Goal: Task Accomplishment & Management: Complete application form

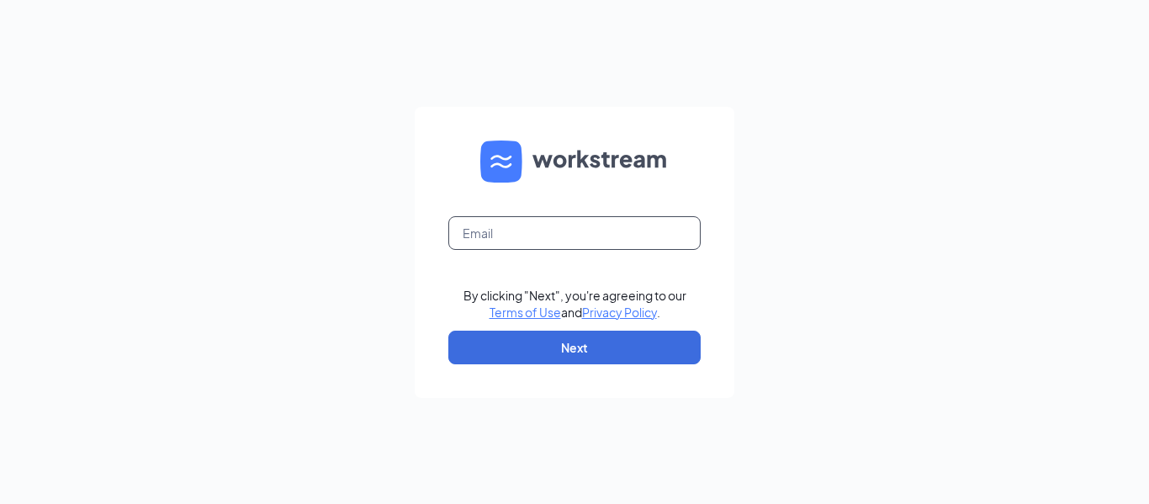
click at [567, 220] on input "text" at bounding box center [574, 233] width 252 height 34
type input "[EMAIL_ADDRESS][DOMAIN_NAME]"
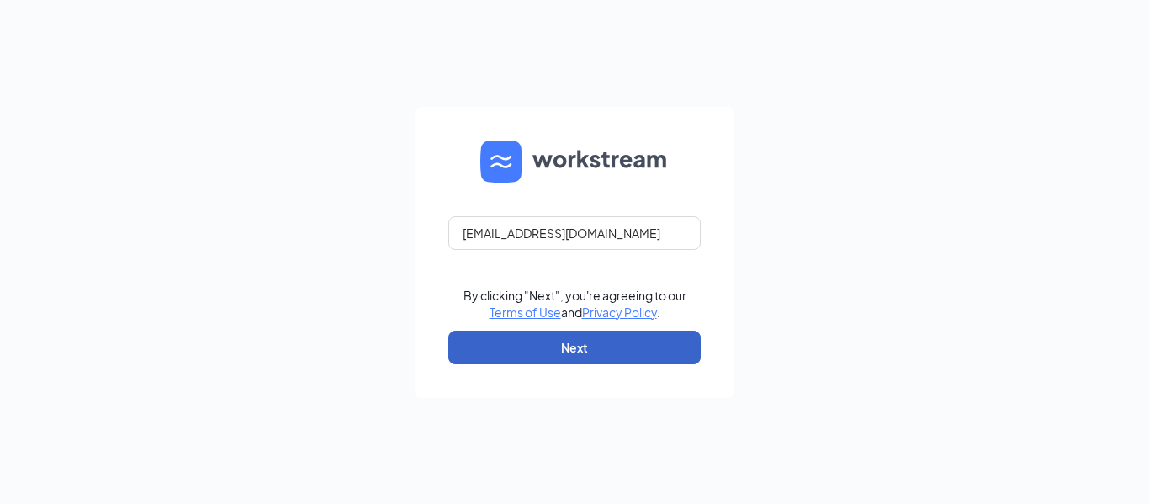
click at [558, 346] on button "Next" at bounding box center [574, 348] width 252 height 34
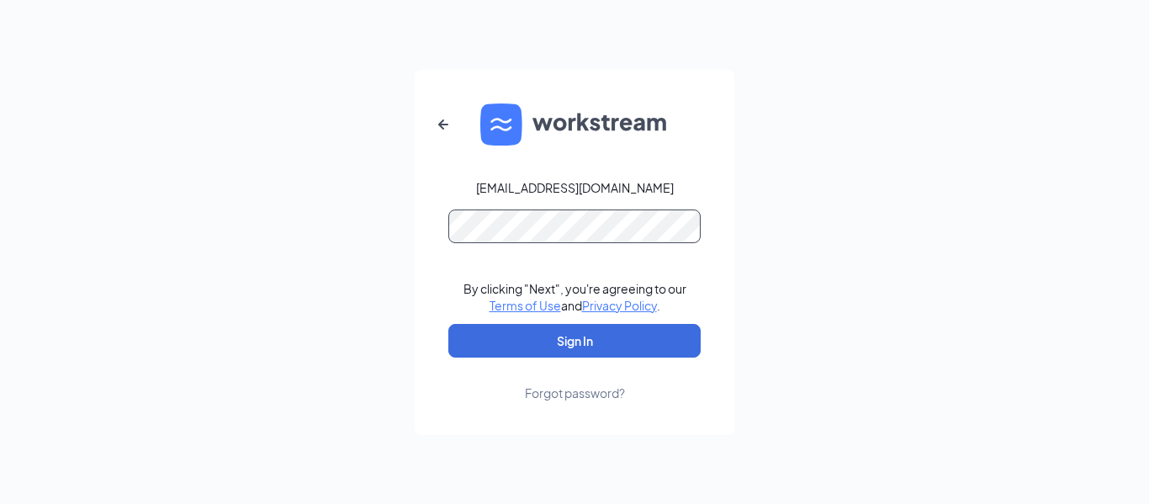
click at [448, 324] on button "Sign In" at bounding box center [574, 341] width 252 height 34
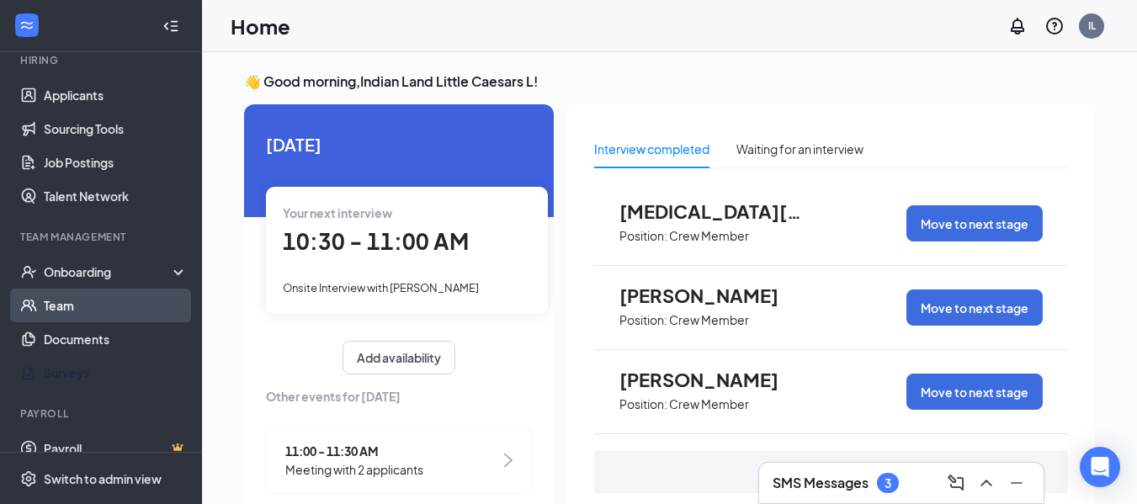
scroll to position [168, 0]
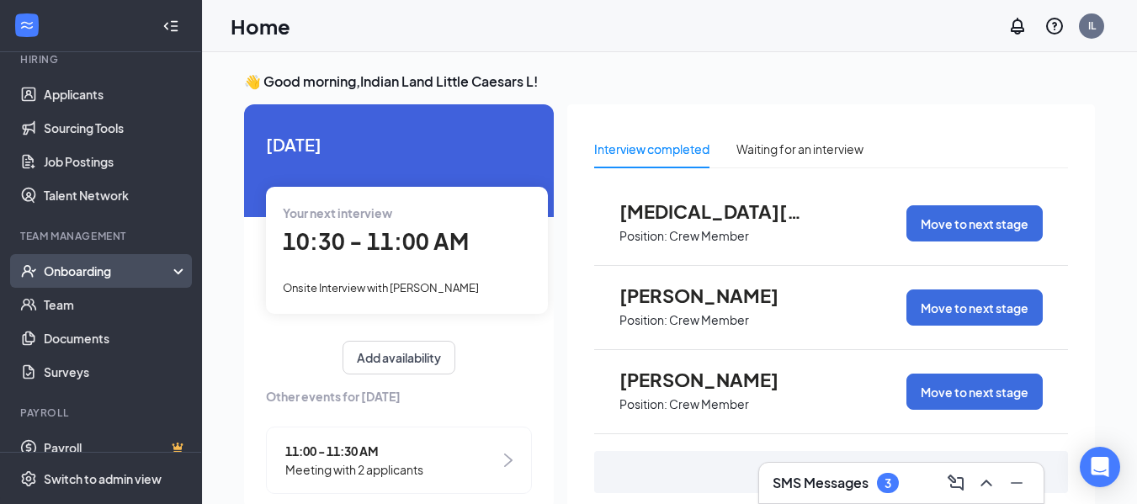
click at [130, 278] on div "Onboarding" at bounding box center [109, 271] width 130 height 17
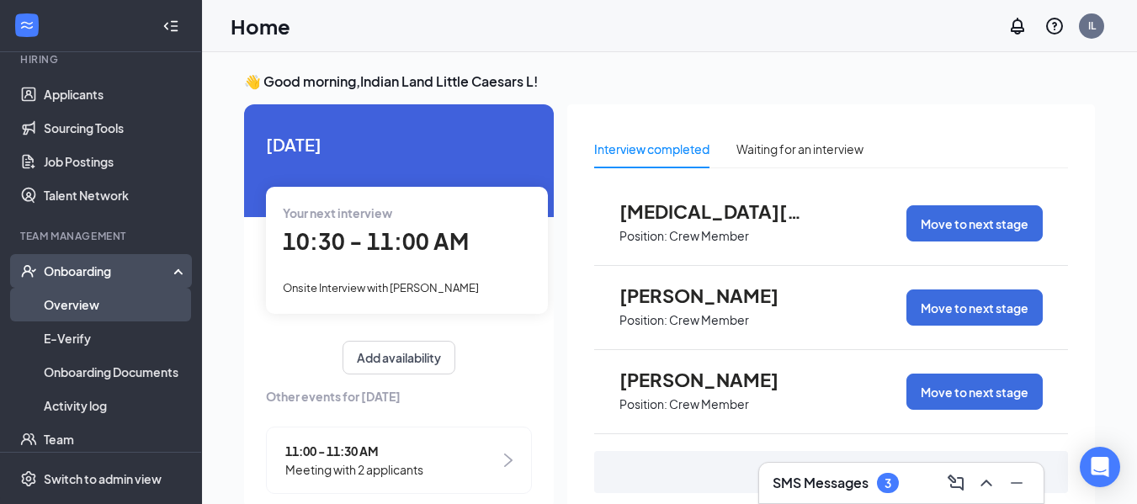
click at [119, 293] on link "Overview" at bounding box center [116, 305] width 144 height 34
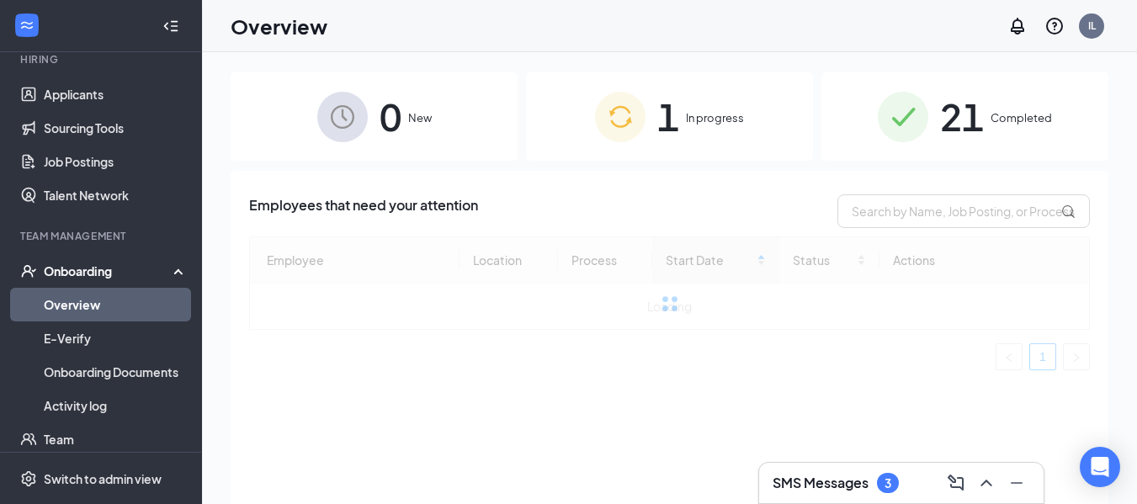
click at [725, 141] on div "1 In progress" at bounding box center [669, 116] width 287 height 88
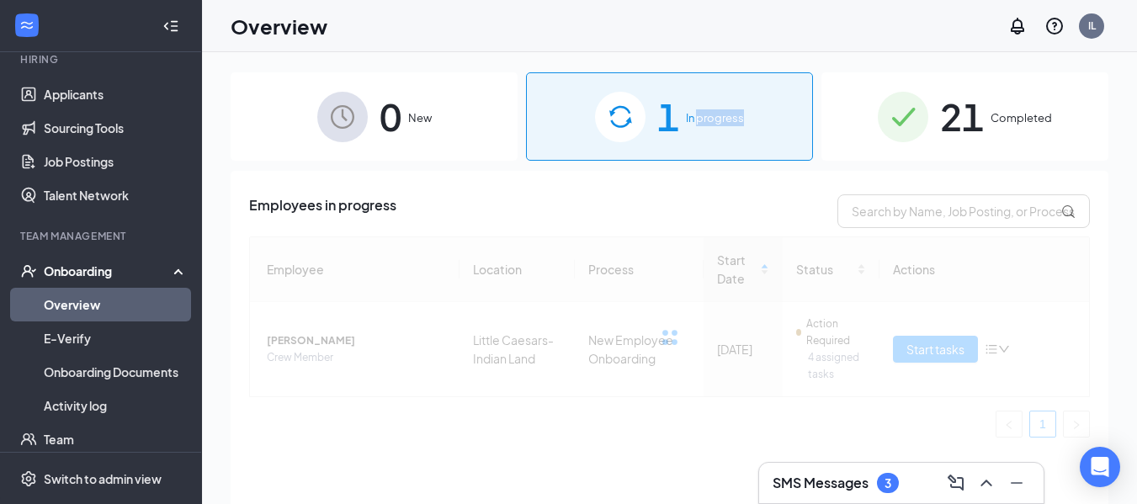
click at [725, 141] on div "1 In progress" at bounding box center [669, 116] width 287 height 88
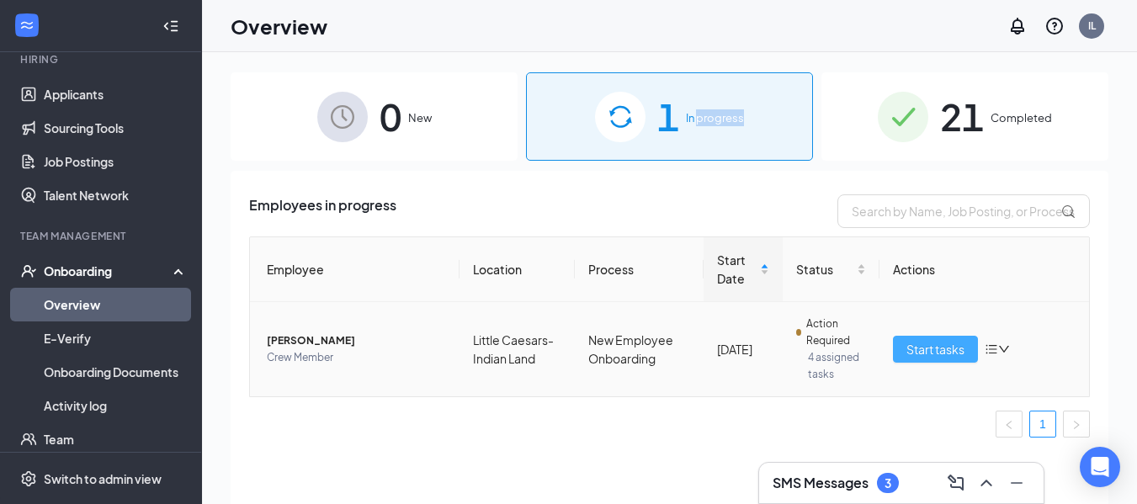
click at [922, 357] on span "Start tasks" at bounding box center [935, 349] width 58 height 19
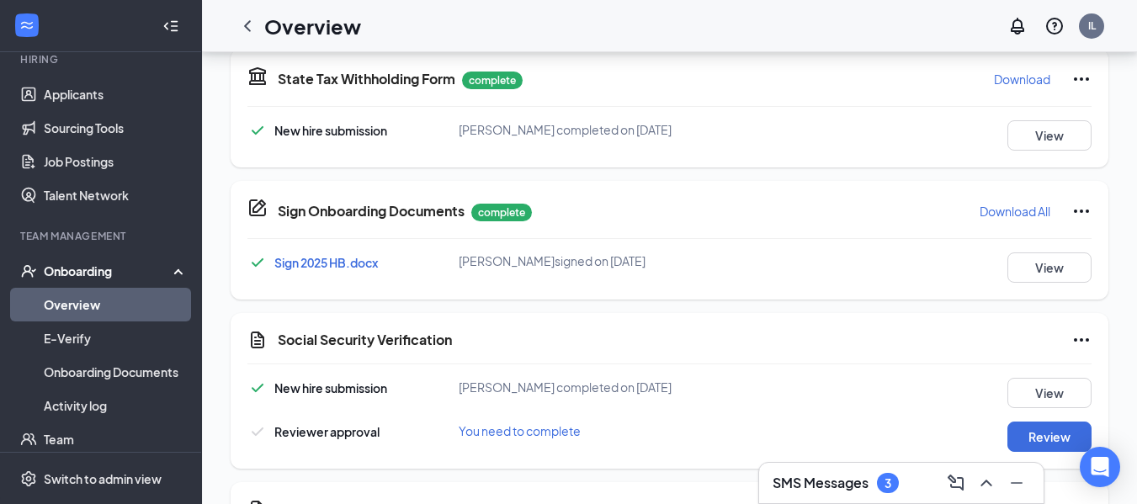
scroll to position [673, 0]
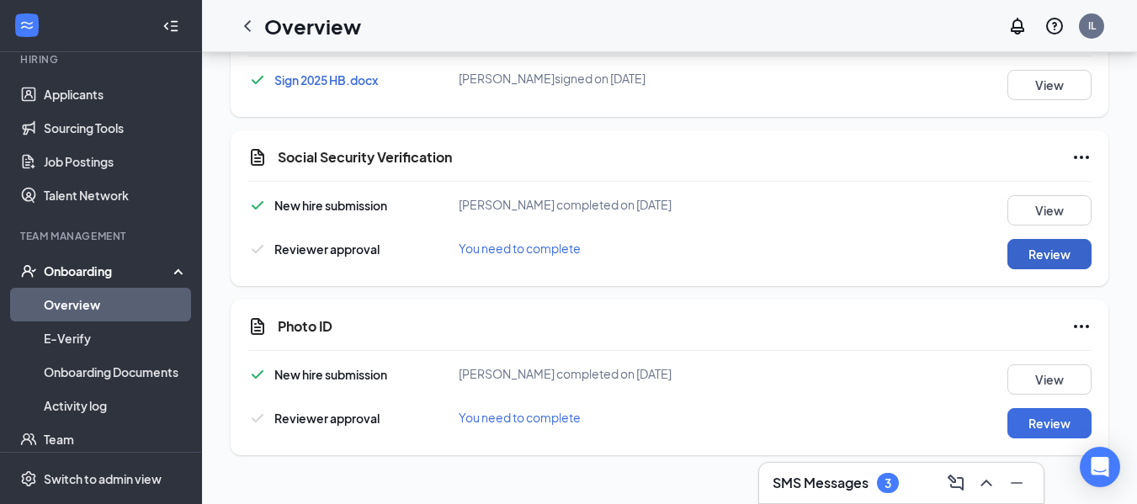
click at [1028, 257] on button "Review" at bounding box center [1049, 254] width 84 height 30
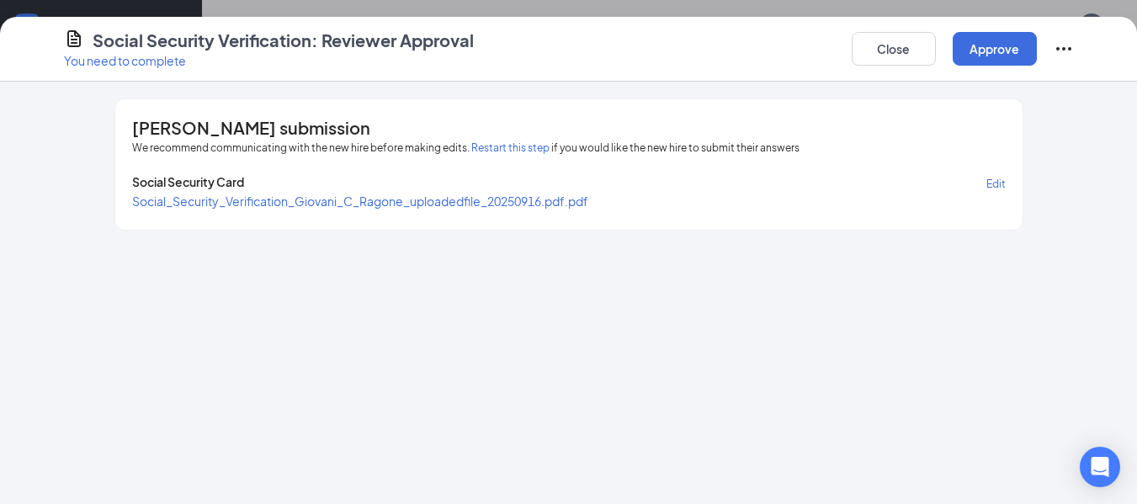
click at [310, 199] on span "Social_Security_Verification_Giovani_C_Ragone_uploadedfile_20250916.pdf.pdf" at bounding box center [360, 201] width 456 height 15
click at [1014, 51] on button "Approve" at bounding box center [994, 49] width 84 height 34
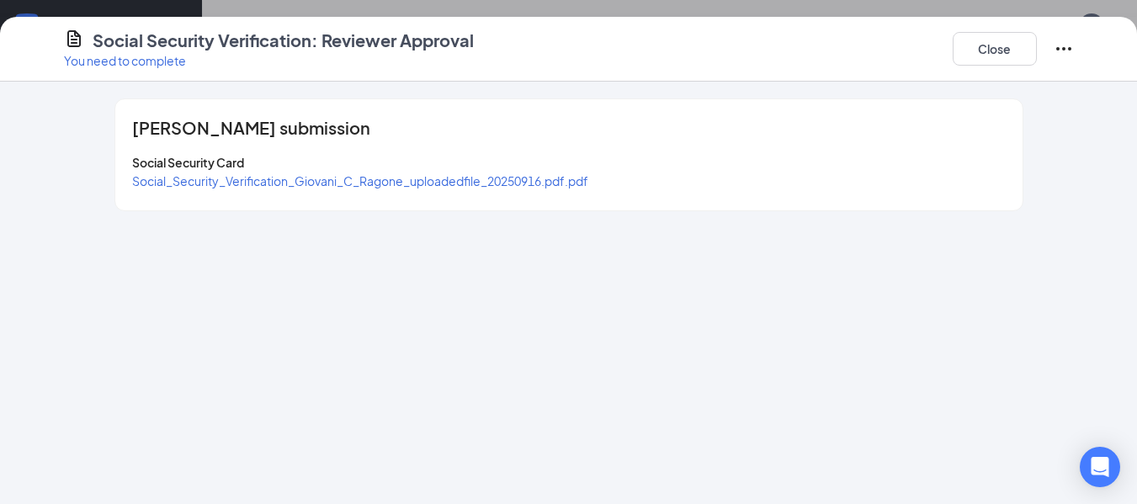
click at [1054, 50] on icon "Ellipses" at bounding box center [1063, 49] width 20 height 20
click at [986, 43] on button "Close" at bounding box center [994, 49] width 84 height 34
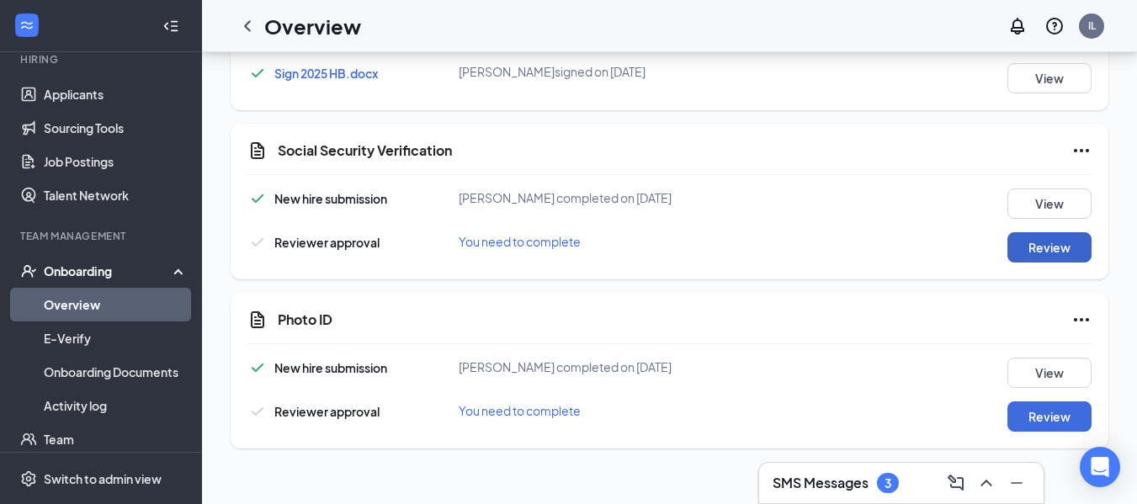
scroll to position [390, 0]
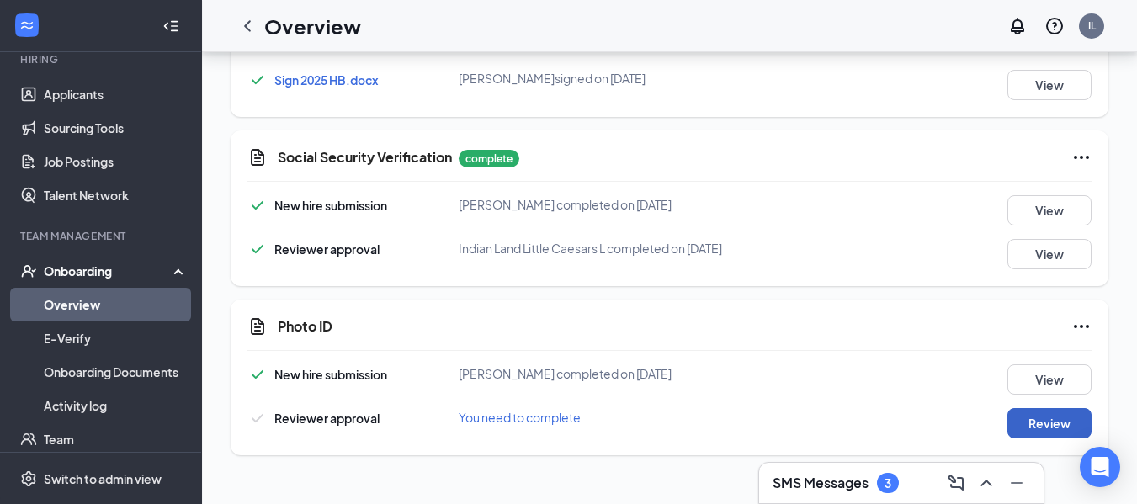
click at [1029, 423] on button "Review" at bounding box center [1049, 423] width 84 height 30
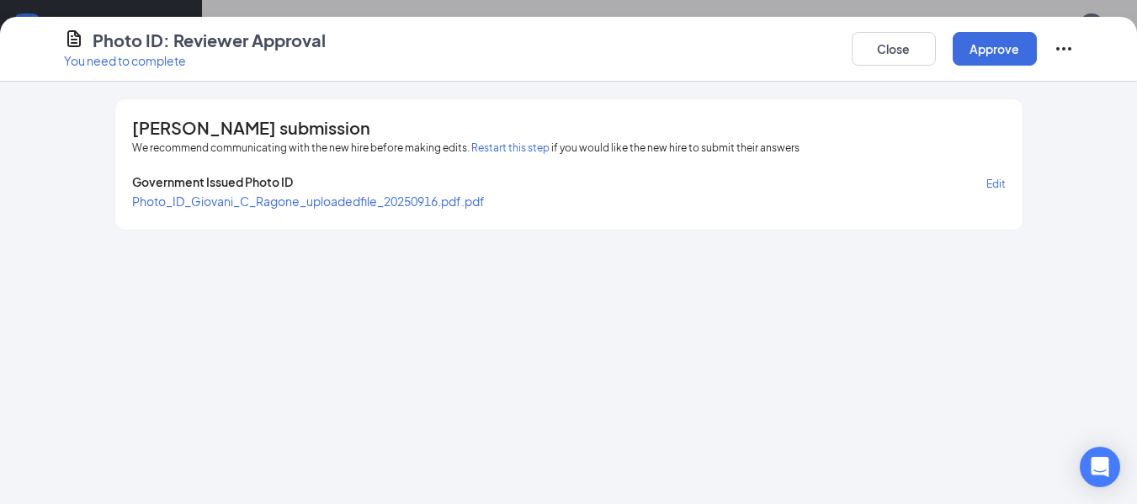
click at [406, 200] on span "Photo_ID_Giovani_C_Ragone_uploadedfile_20250916.pdf.pdf" at bounding box center [308, 201] width 353 height 15
click at [990, 46] on button "Approve" at bounding box center [994, 49] width 84 height 34
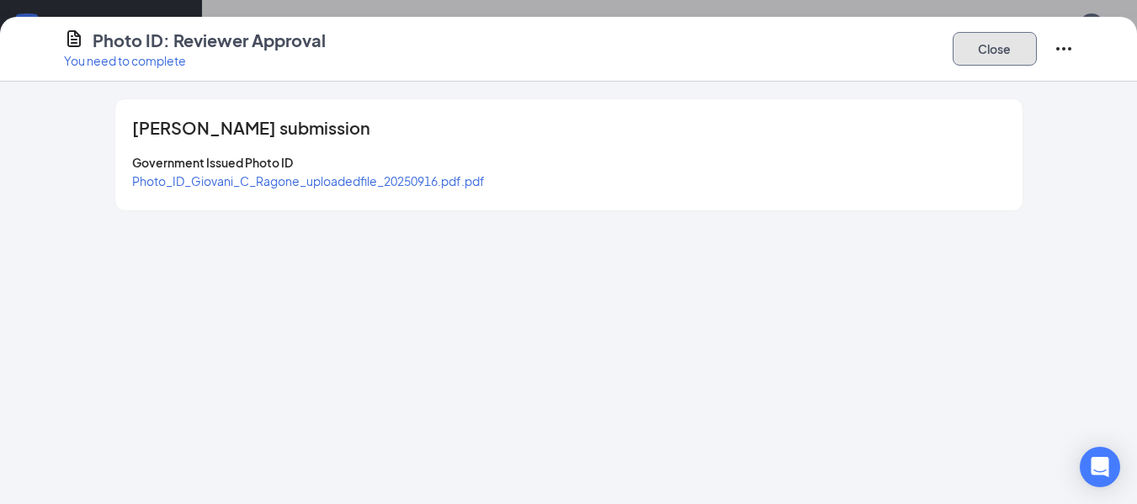
click at [973, 35] on button "Close" at bounding box center [994, 49] width 84 height 34
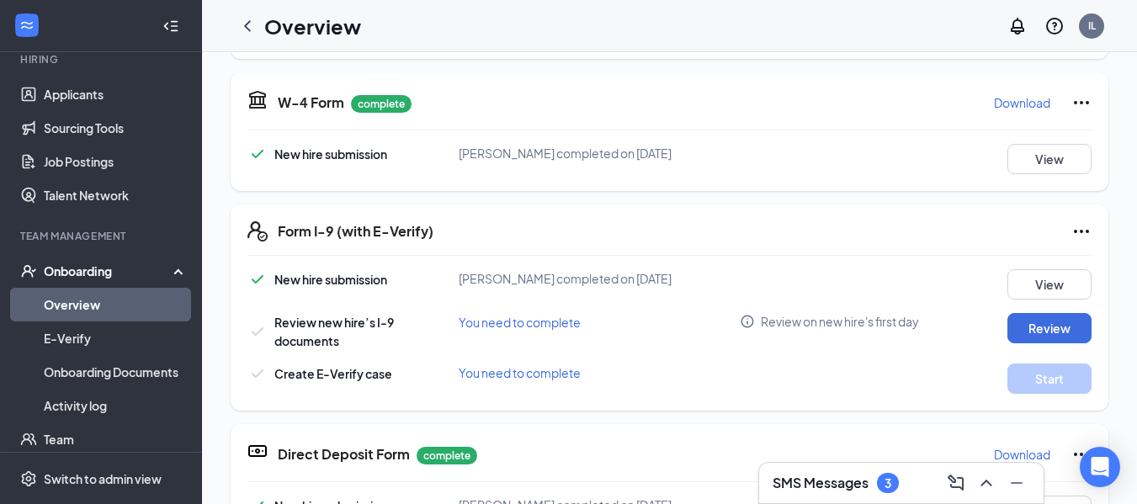
scroll to position [384, 0]
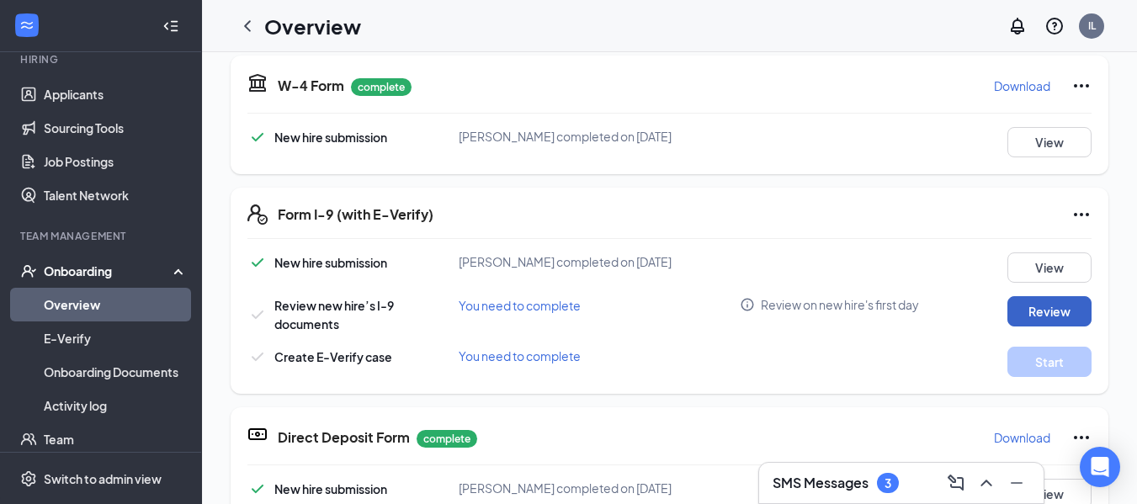
click at [1013, 306] on button "Review" at bounding box center [1049, 311] width 84 height 30
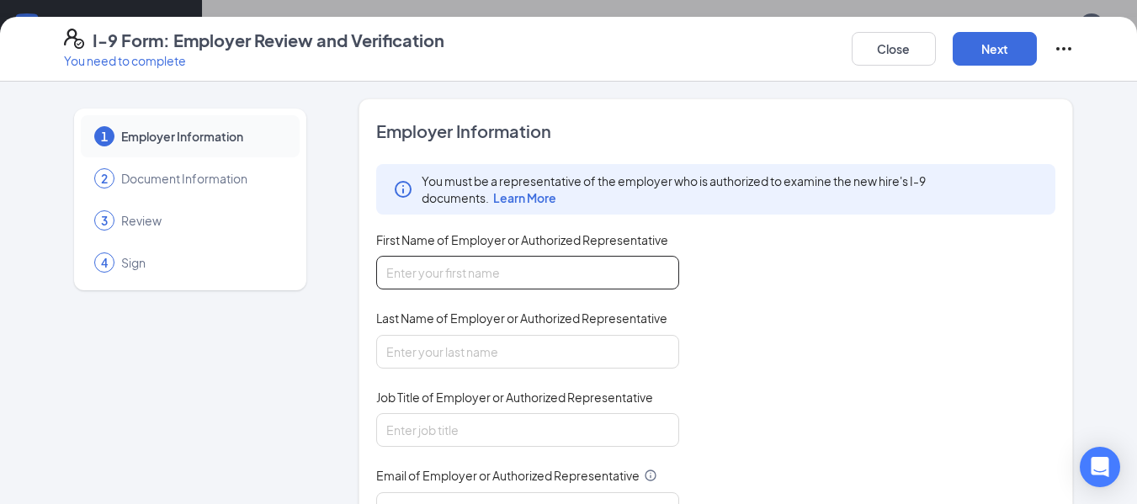
scroll to position [84, 0]
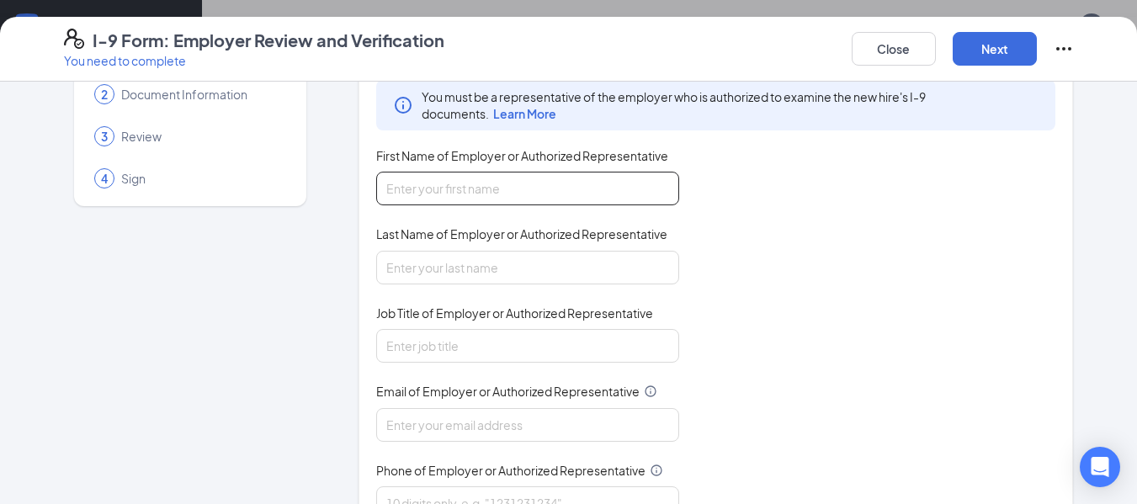
click at [567, 179] on input "First Name of Employer or Authorized Representative" at bounding box center [527, 189] width 303 height 34
type input "Olyvia"
type input "[PERSON_NAME]"
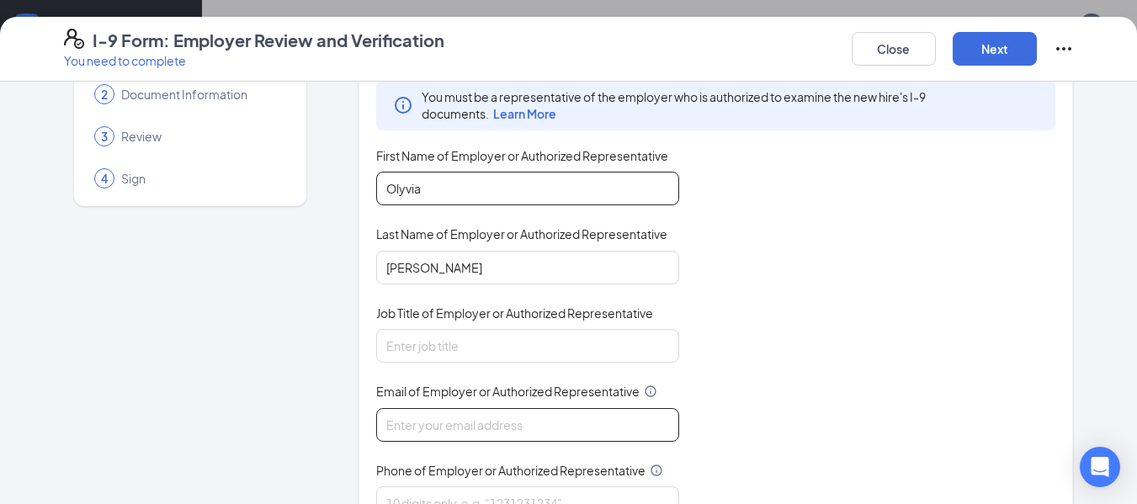
type input "[EMAIL_ADDRESS][DOMAIN_NAME]"
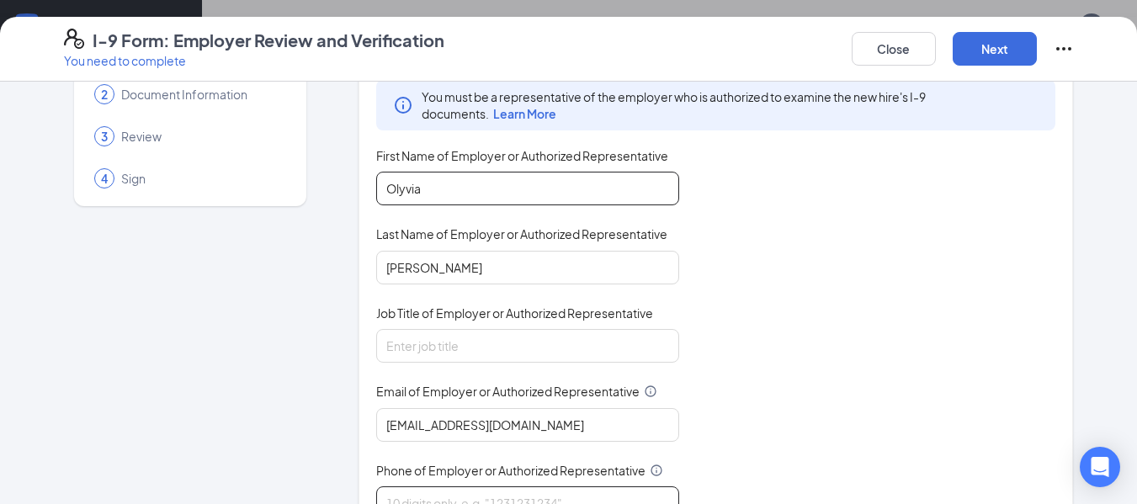
type input "7042364161"
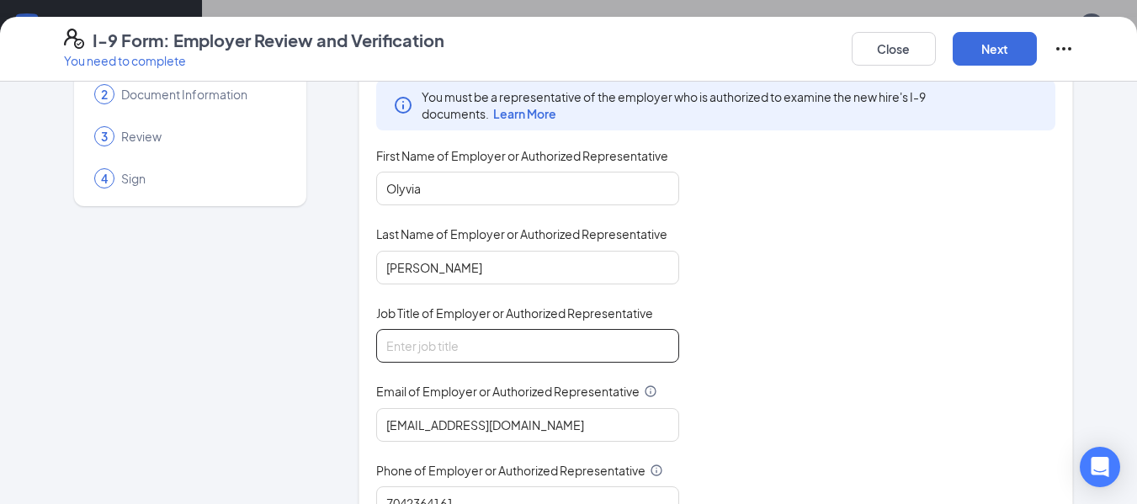
click at [505, 339] on input "Job Title of Employer or Authorized Representative" at bounding box center [527, 346] width 303 height 34
type input "GM"
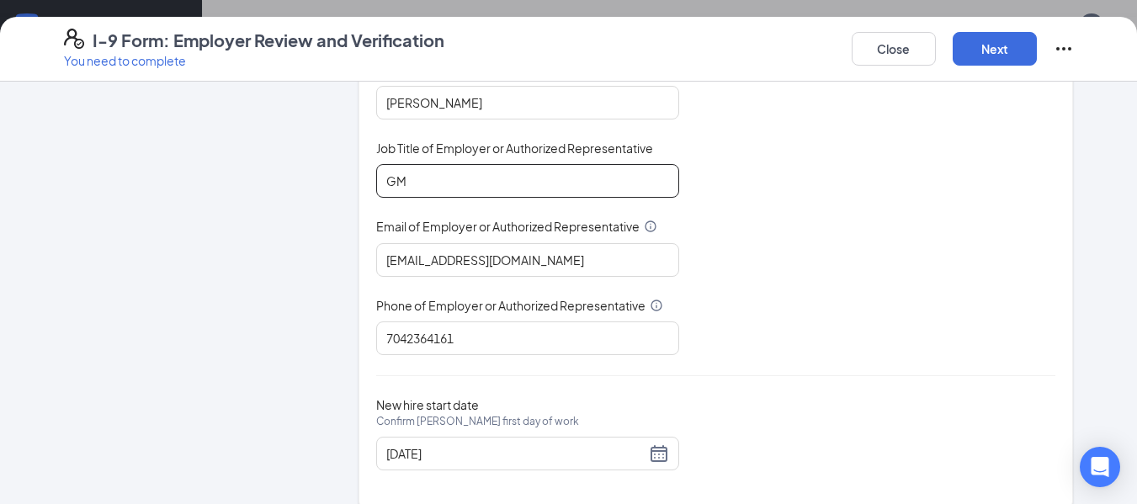
scroll to position [273, 0]
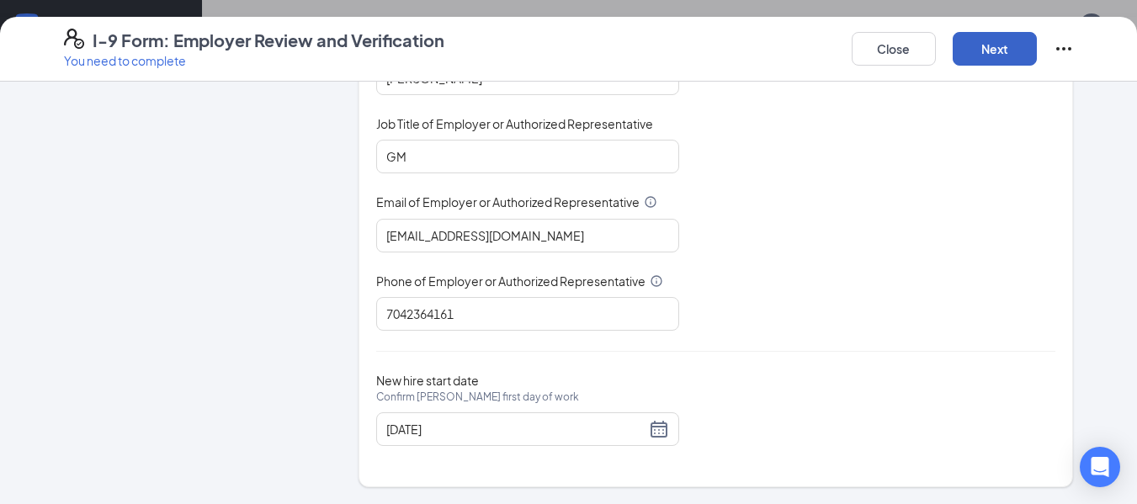
click at [968, 43] on button "Next" at bounding box center [994, 49] width 84 height 34
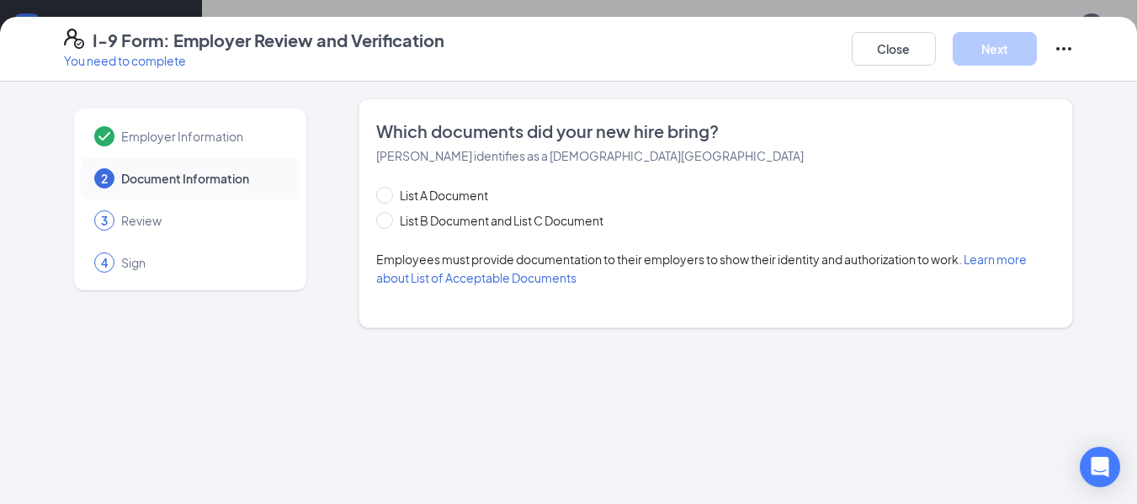
scroll to position [0, 0]
click at [471, 222] on span "List B Document and List C Document" at bounding box center [501, 220] width 217 height 19
click at [388, 222] on input "List B Document and List C Document" at bounding box center [382, 218] width 12 height 12
radio input "true"
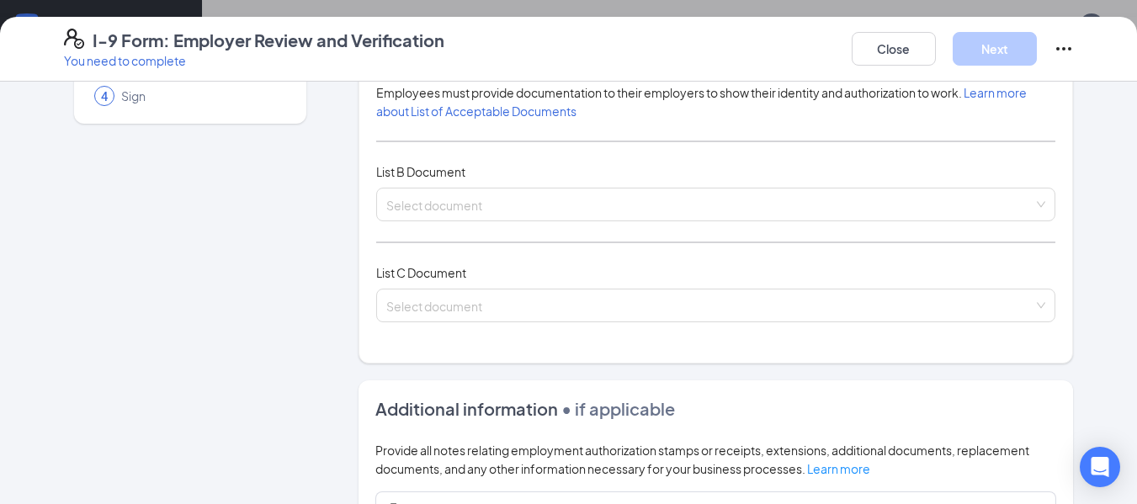
scroll to position [168, 0]
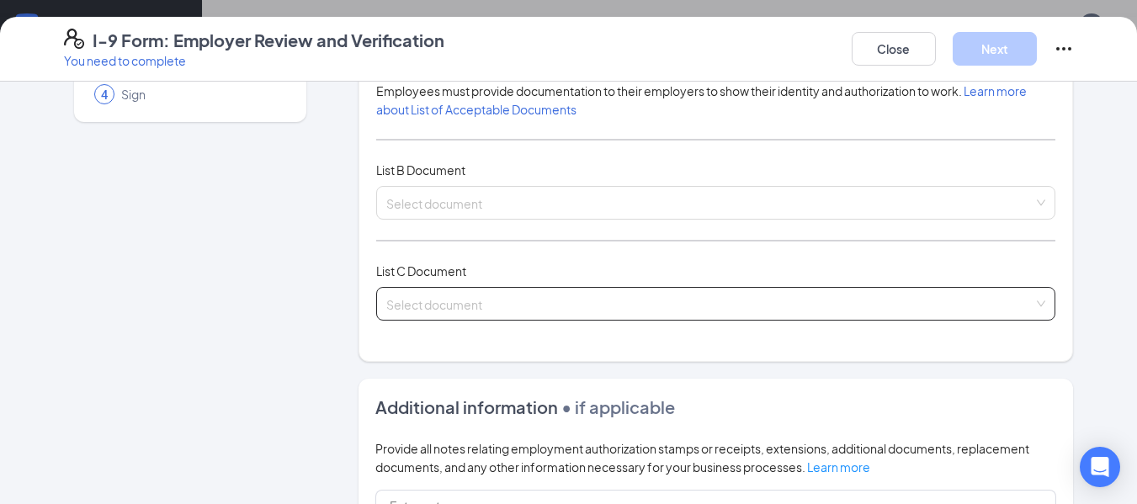
click at [484, 313] on span at bounding box center [710, 304] width 648 height 32
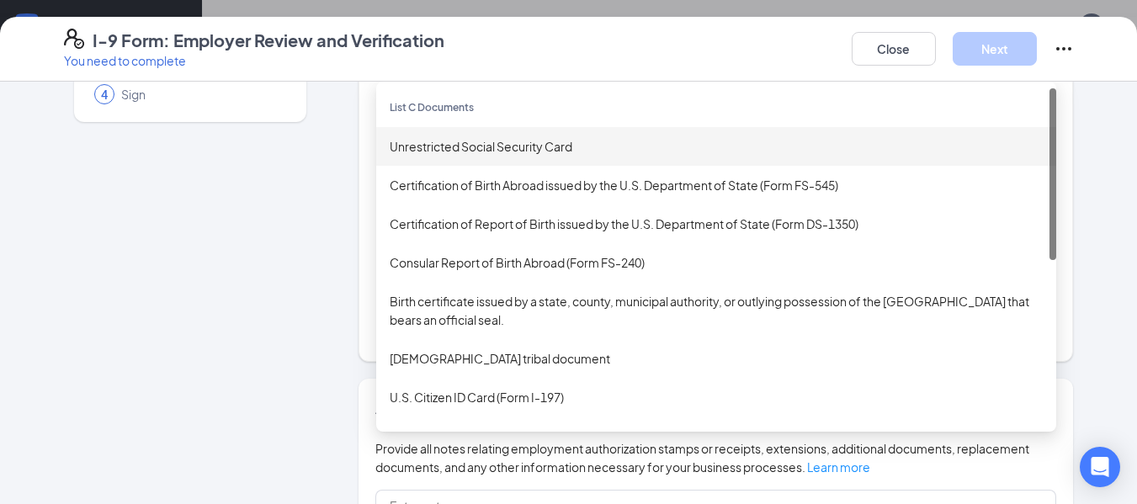
click at [568, 144] on div "Unrestricted Social Security Card" at bounding box center [716, 146] width 653 height 19
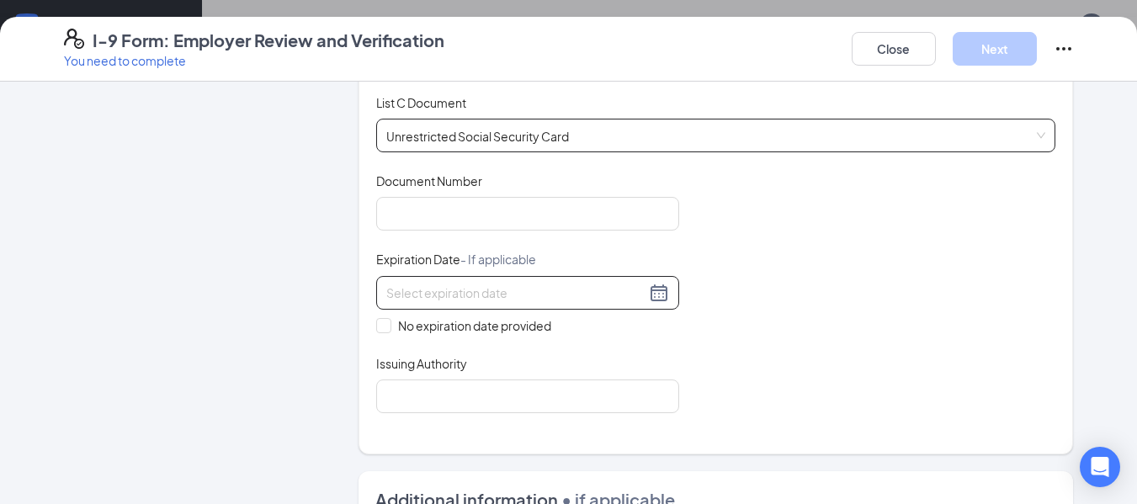
scroll to position [252, 0]
